Goal: Navigation & Orientation: Find specific page/section

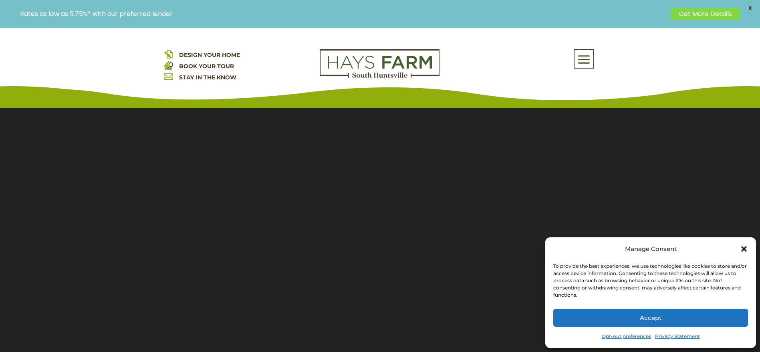
click at [573, 56] on div "About Us Quick Move-in Homes Amenities Galleries Shops, Restaurants, & Retail M…" at bounding box center [524, 58] width 144 height 19
click at [584, 63] on span at bounding box center [583, 59] width 19 height 18
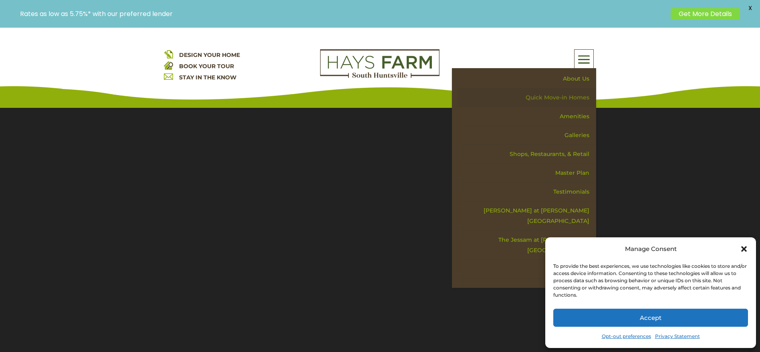
click at [577, 94] on link "Quick Move-in Homes" at bounding box center [526, 97] width 139 height 19
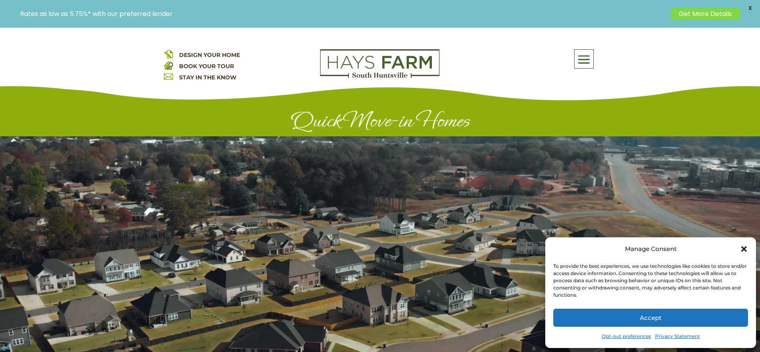
click at [743, 252] on icon "Close dialog" at bounding box center [744, 249] width 8 height 8
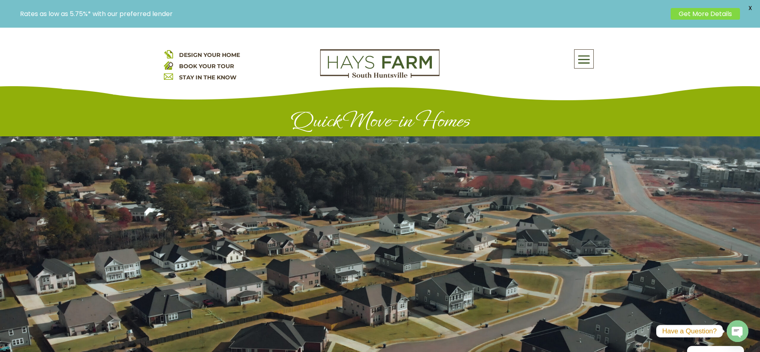
click at [581, 61] on span at bounding box center [583, 59] width 19 height 18
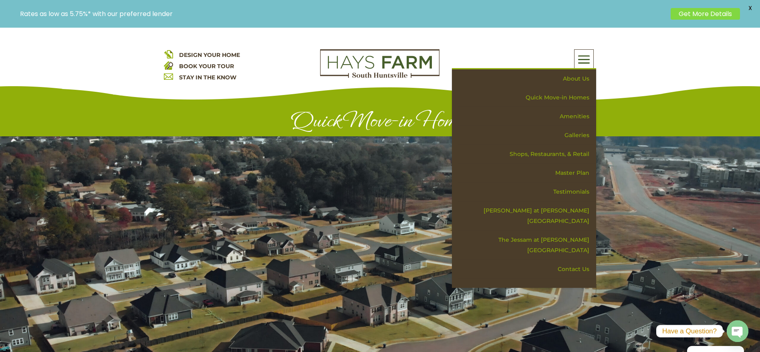
click at [294, 129] on h1 "Quick Move-in Homes" at bounding box center [380, 123] width 433 height 28
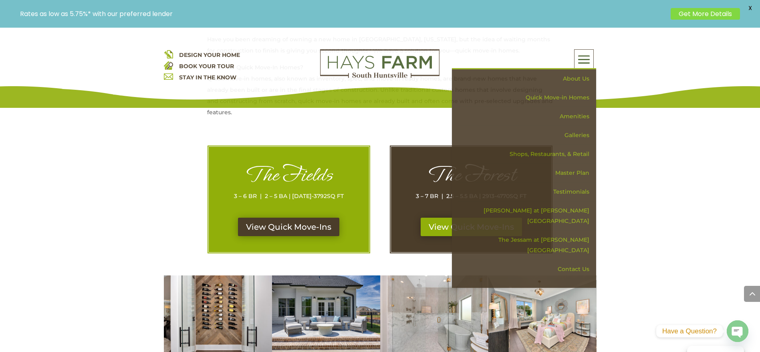
scroll to position [364, 0]
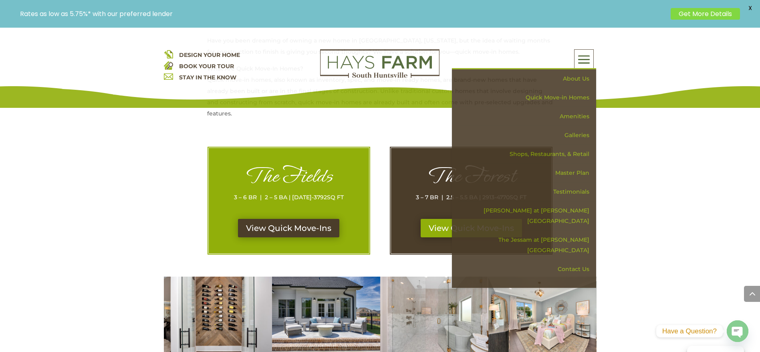
click at [296, 227] on link "View Quick Move-Ins" at bounding box center [288, 228] width 107 height 18
